Goal: Information Seeking & Learning: Find specific fact

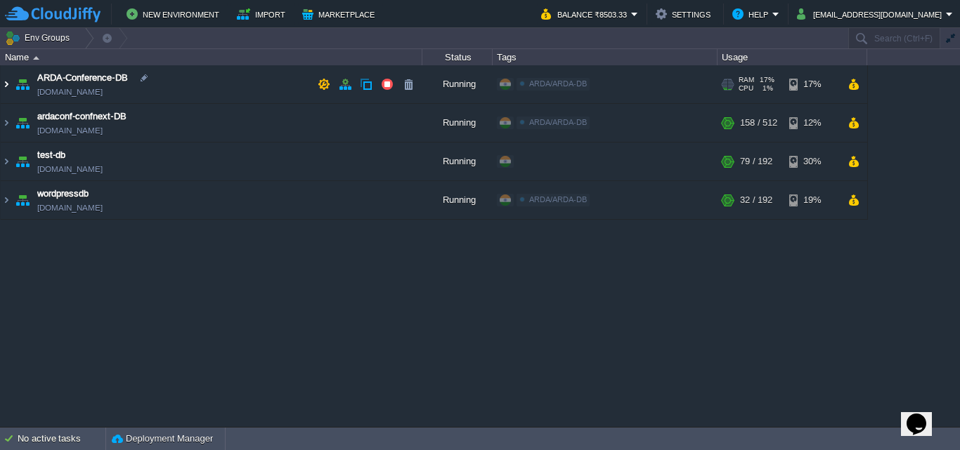
click at [6, 80] on img at bounding box center [6, 84] width 11 height 38
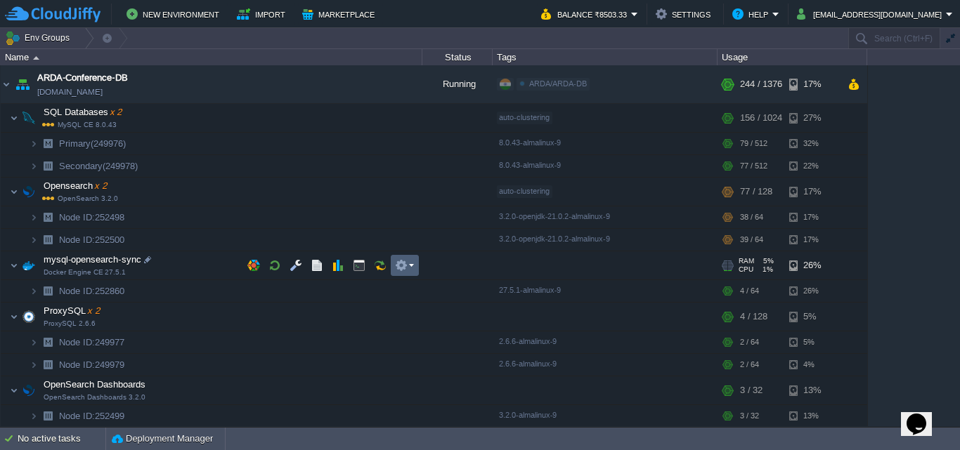
click at [401, 269] on button "button" at bounding box center [401, 265] width 13 height 13
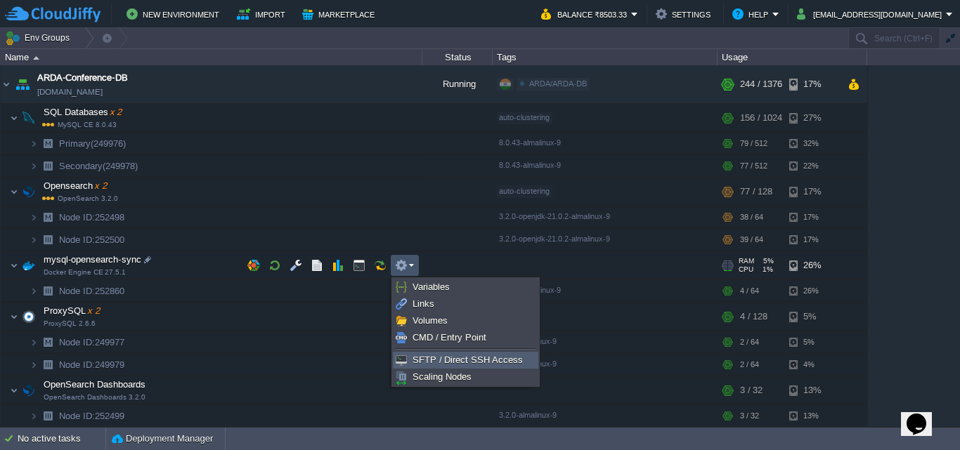
click at [420, 359] on span "SFTP / Direct SSH Access" at bounding box center [467, 360] width 110 height 11
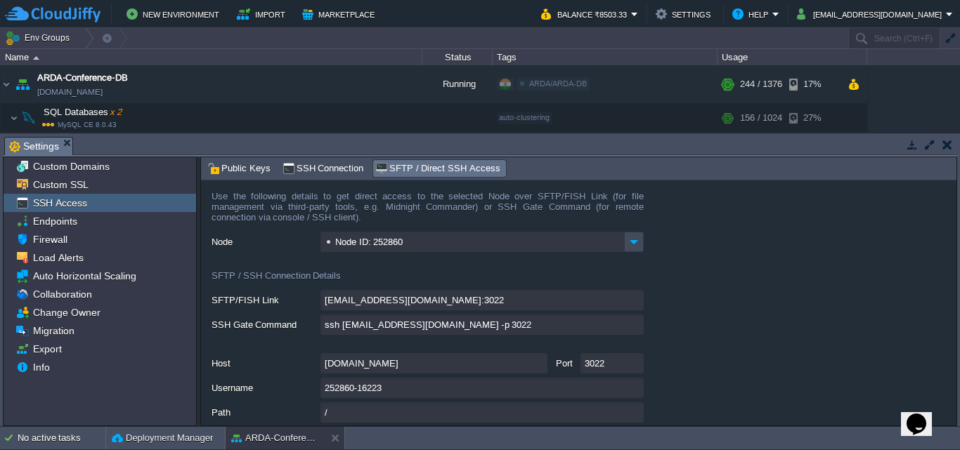
click at [401, 360] on input "[DOMAIN_NAME]" at bounding box center [433, 363] width 227 height 20
click at [345, 394] on input "252860-16223" at bounding box center [481, 388] width 323 height 20
click at [632, 393] on input "252860-16223" at bounding box center [481, 388] width 323 height 20
drag, startPoint x: 823, startPoint y: 282, endPoint x: 794, endPoint y: 285, distance: 28.9
click at [823, 282] on form "Use the following details to get direct access to the selected Node over SFTP/F…" at bounding box center [578, 303] width 755 height 245
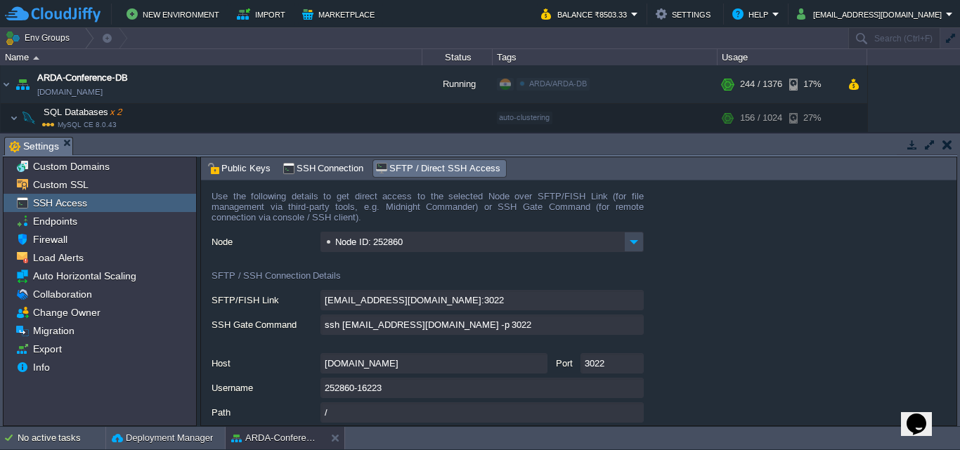
click at [410, 365] on input "[DOMAIN_NAME]" at bounding box center [433, 363] width 227 height 20
click at [596, 370] on input "3022" at bounding box center [611, 363] width 63 height 20
click at [385, 388] on input "252860-16223" at bounding box center [481, 388] width 323 height 20
type textarea "252860-16223"
click at [726, 230] on form "Use the following details to get direct access to the selected Node over SFTP/F…" at bounding box center [578, 303] width 755 height 245
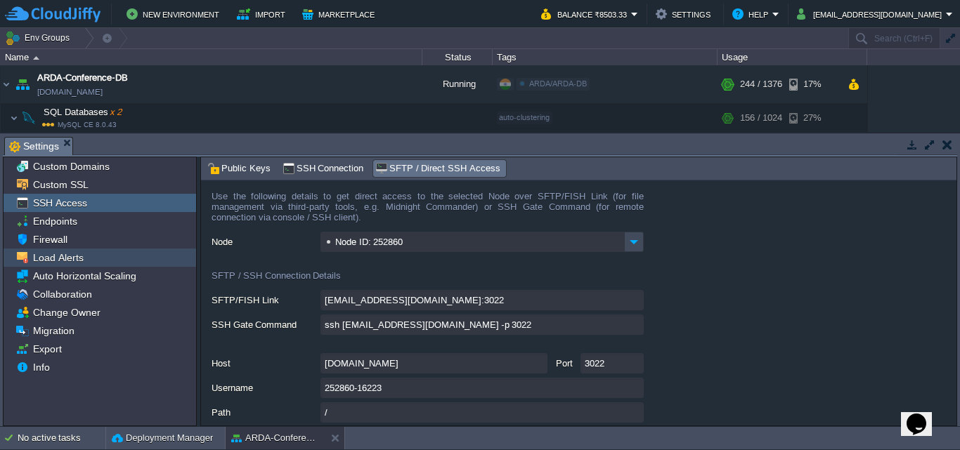
click at [63, 261] on span "Load Alerts" at bounding box center [58, 258] width 56 height 13
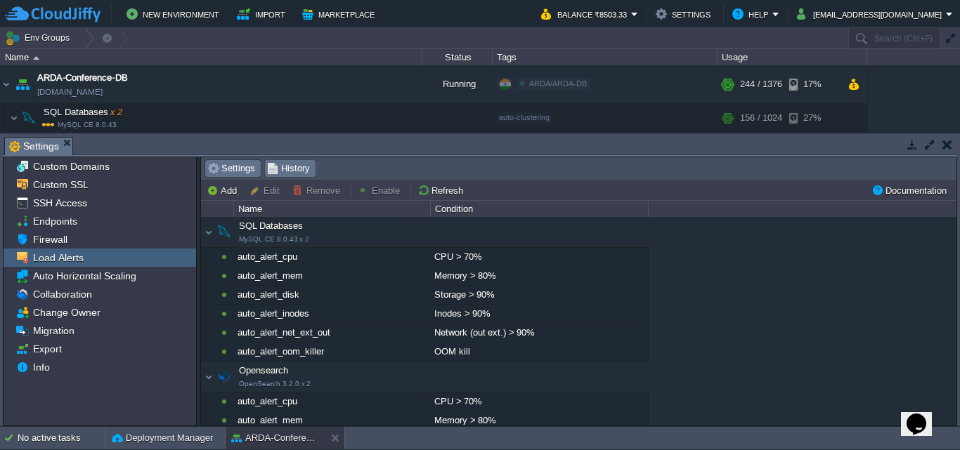
click at [285, 171] on span "History" at bounding box center [288, 168] width 43 height 15
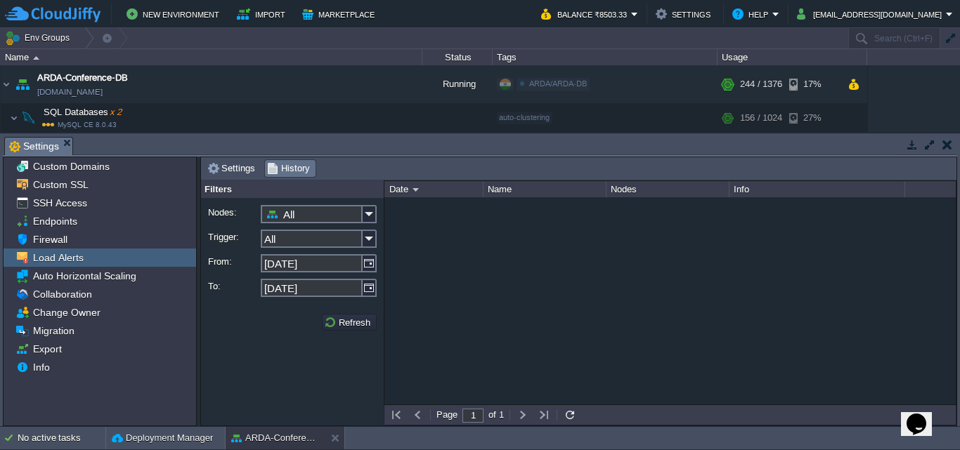
click at [953, 143] on td at bounding box center [947, 144] width 18 height 17
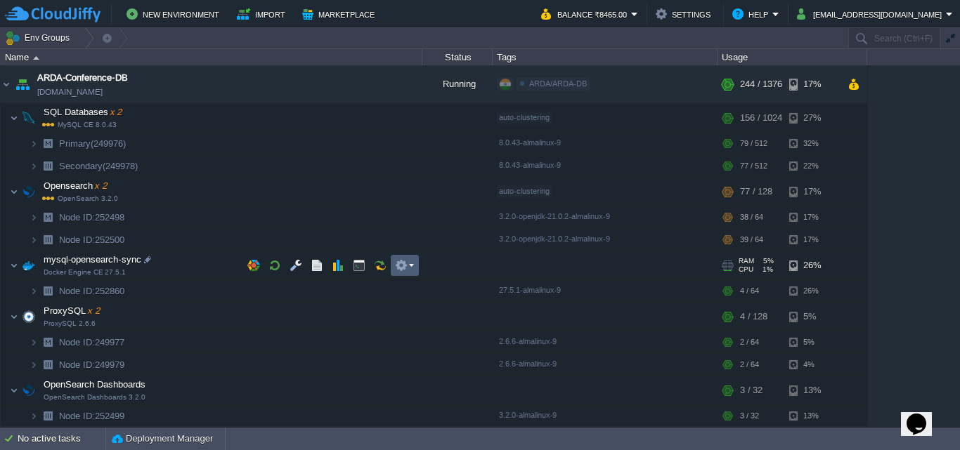
click at [417, 262] on td at bounding box center [405, 265] width 28 height 21
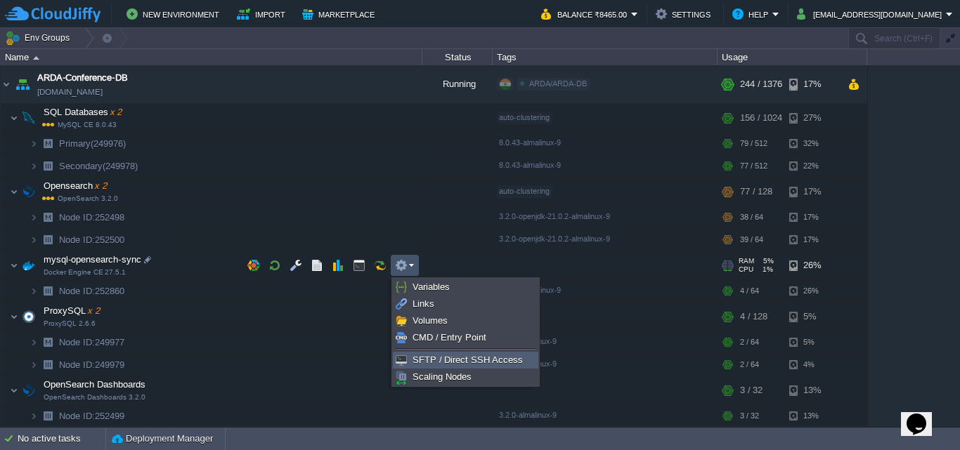
click at [457, 361] on span "SFTP / Direct SSH Access" at bounding box center [467, 360] width 110 height 11
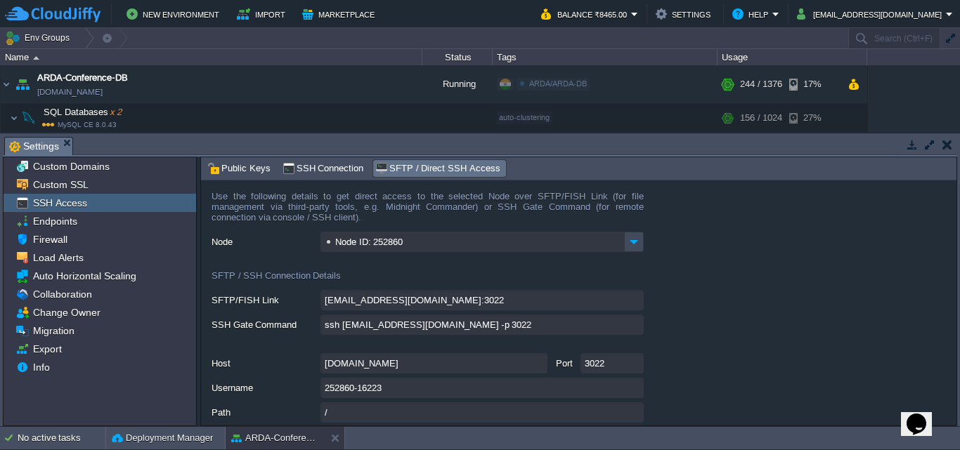
click at [434, 396] on input "252860-16223" at bounding box center [481, 388] width 323 height 20
click at [630, 391] on input "252860-16223" at bounding box center [481, 388] width 323 height 20
click at [945, 144] on button "button" at bounding box center [947, 144] width 10 height 13
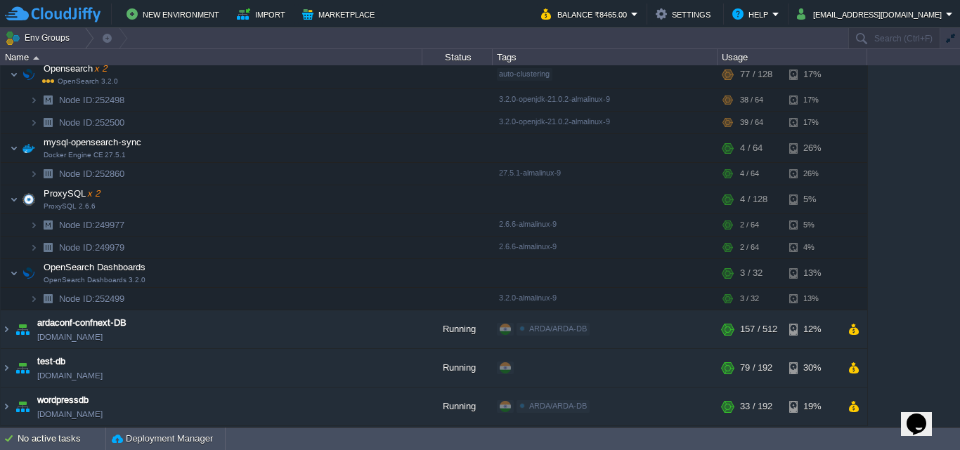
scroll to position [47, 0]
